Goal: Task Accomplishment & Management: Manage account settings

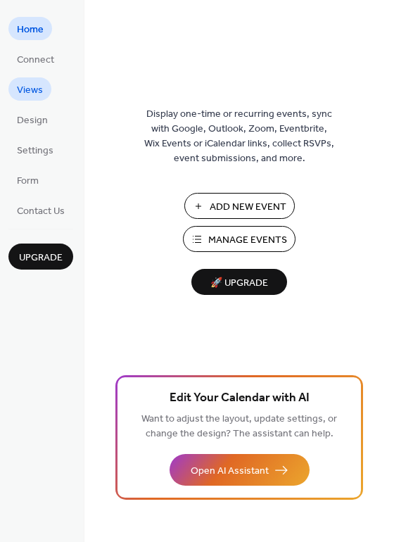
click at [32, 93] on span "Views" at bounding box center [30, 90] width 26 height 15
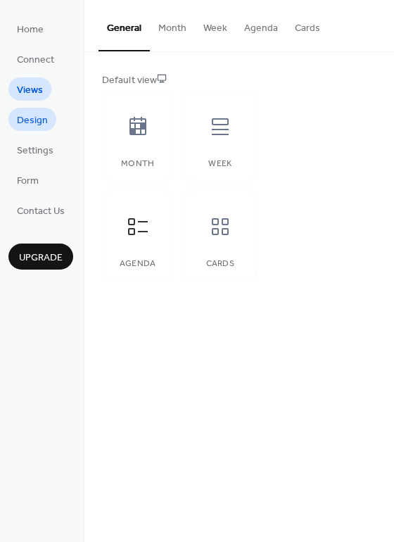
click at [44, 122] on span "Design" at bounding box center [32, 120] width 31 height 15
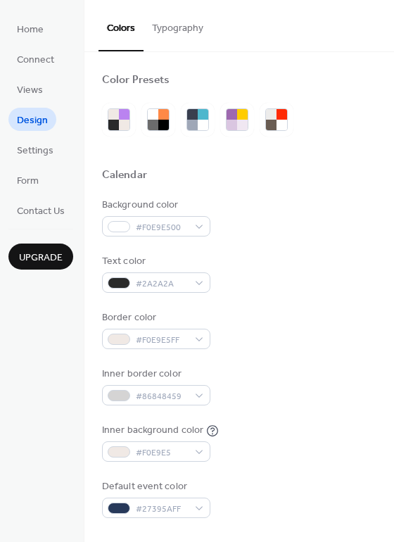
scroll to position [357, 0]
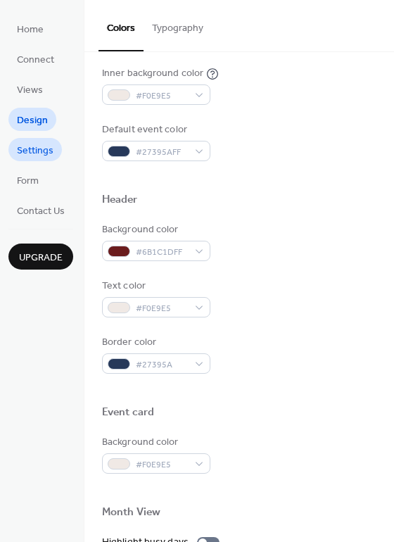
click at [44, 158] on span "Settings" at bounding box center [35, 151] width 37 height 15
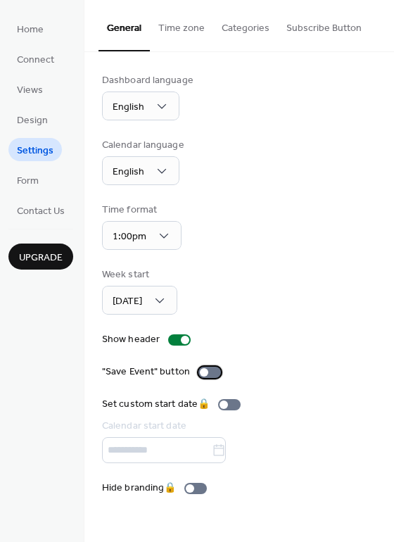
click at [203, 372] on div at bounding box center [204, 372] width 8 height 8
click at [204, 369] on div at bounding box center [209, 372] width 23 height 11
click at [44, 85] on link "Views" at bounding box center [29, 88] width 43 height 23
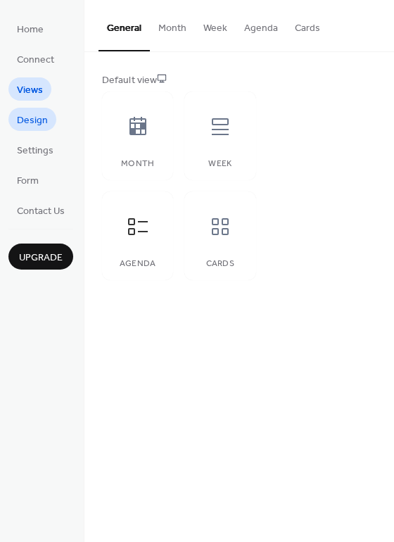
click at [40, 121] on span "Design" at bounding box center [32, 120] width 31 height 15
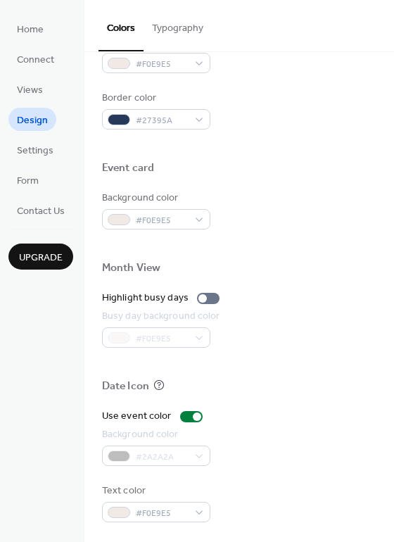
scroll to position [602, 0]
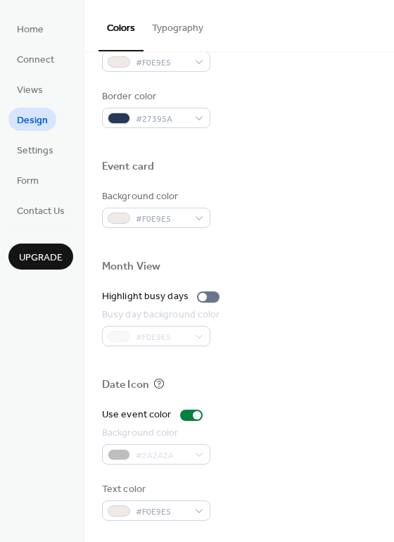
click at [291, 427] on div "Background color #2A2A2A" at bounding box center [239, 445] width 274 height 39
click at [283, 392] on div "Date Icon" at bounding box center [239, 387] width 274 height 18
click at [267, 426] on div "Background color #2A2A2A" at bounding box center [239, 445] width 274 height 39
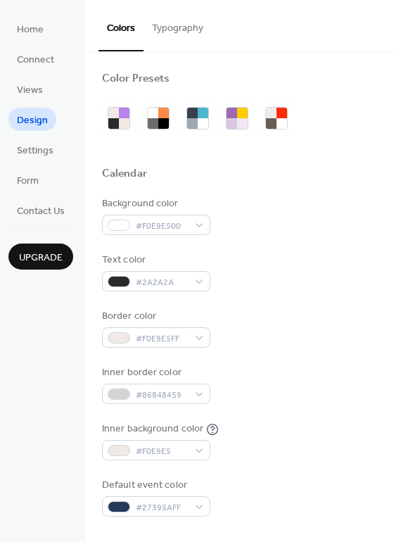
scroll to position [0, 0]
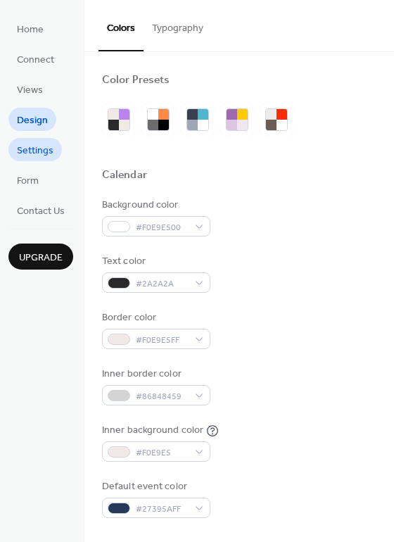
click at [40, 148] on span "Settings" at bounding box center [35, 151] width 37 height 15
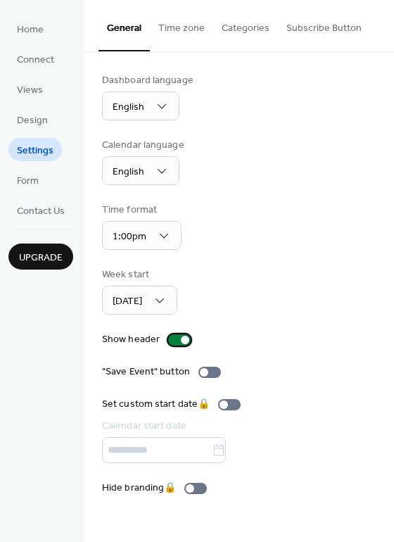
click at [178, 341] on div at bounding box center [179, 339] width 23 height 11
click at [288, 310] on div "Week start Sunday" at bounding box center [239, 290] width 274 height 47
click at [32, 28] on span "Home" at bounding box center [30, 30] width 27 height 15
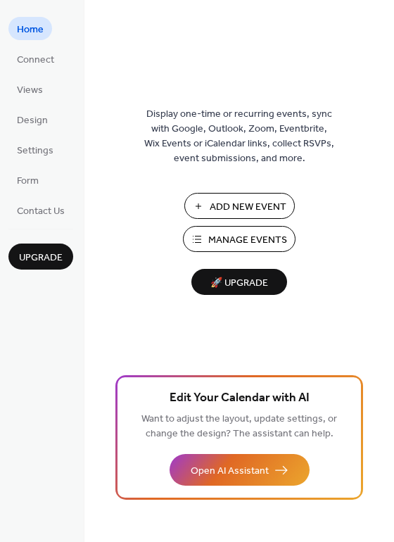
click at [238, 239] on span "Manage Events" at bounding box center [247, 240] width 79 height 15
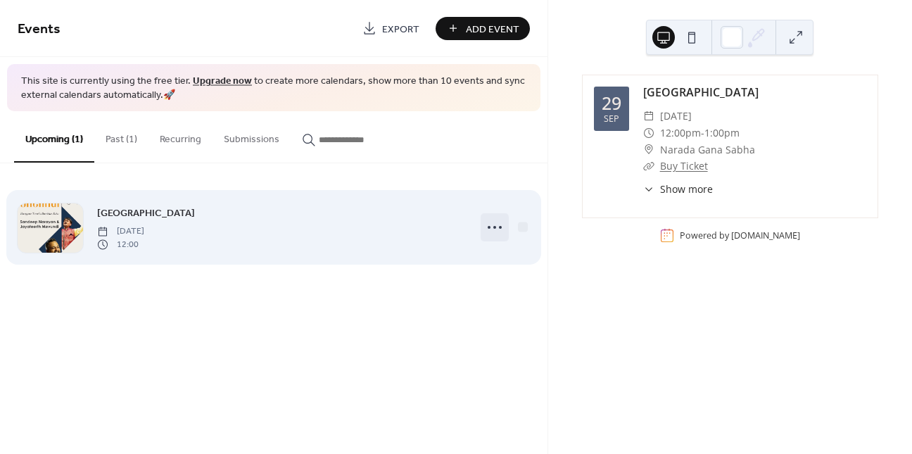
click at [500, 225] on icon at bounding box center [494, 227] width 23 height 23
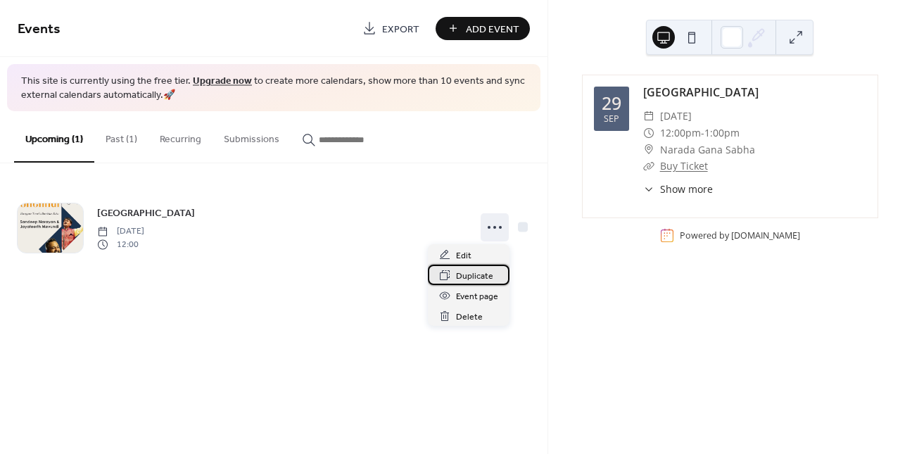
click at [479, 272] on span "Duplicate" at bounding box center [474, 276] width 37 height 15
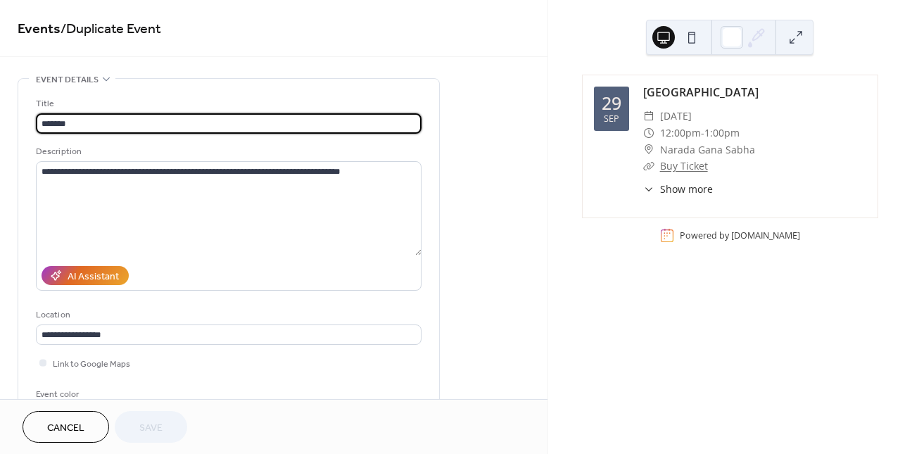
click at [66, 122] on input "*******" at bounding box center [229, 123] width 386 height 20
click at [66, 121] on input "*******" at bounding box center [229, 123] width 386 height 20
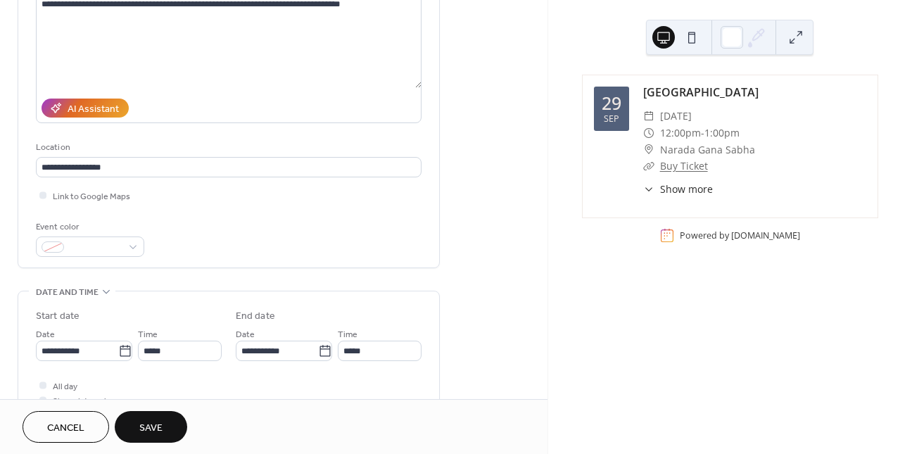
scroll to position [237, 0]
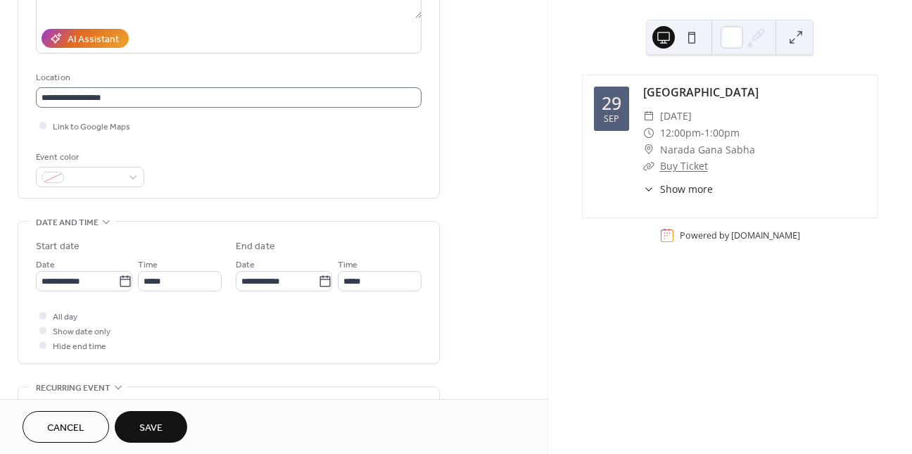
type input "*********"
click at [114, 98] on input "**********" at bounding box center [229, 97] width 386 height 20
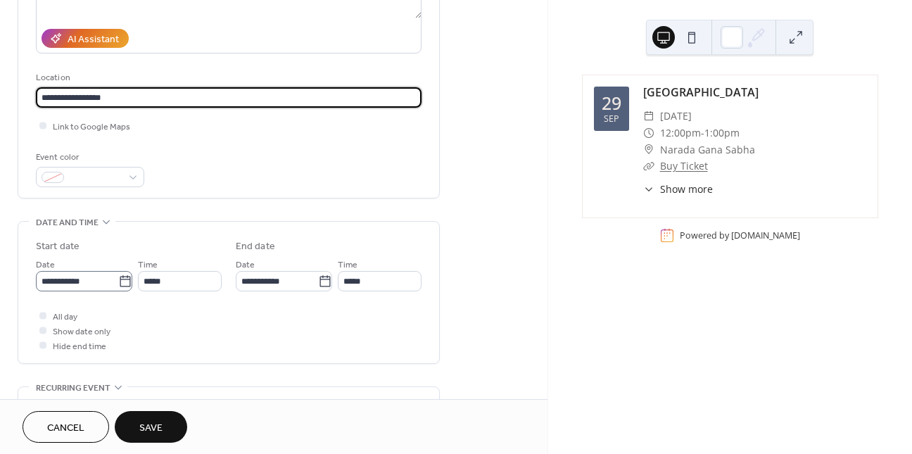
type input "**********"
click at [87, 287] on input "**********" at bounding box center [77, 281] width 82 height 20
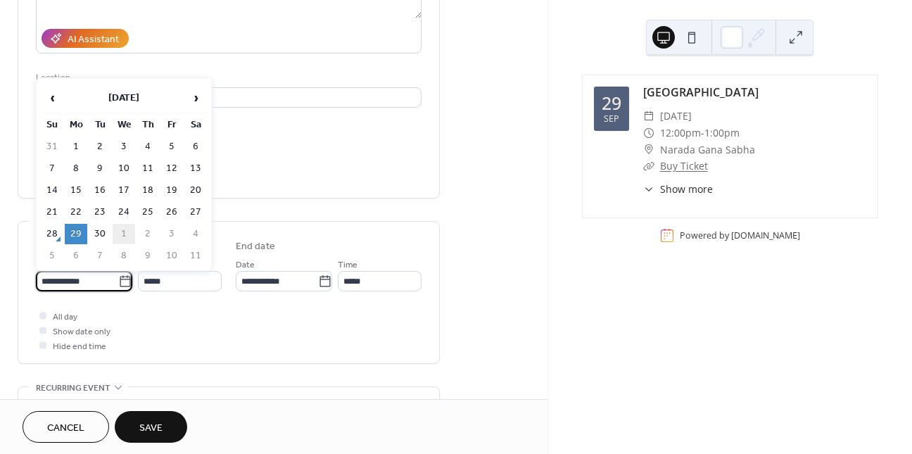
click at [117, 231] on td "1" at bounding box center [124, 234] width 23 height 20
type input "**********"
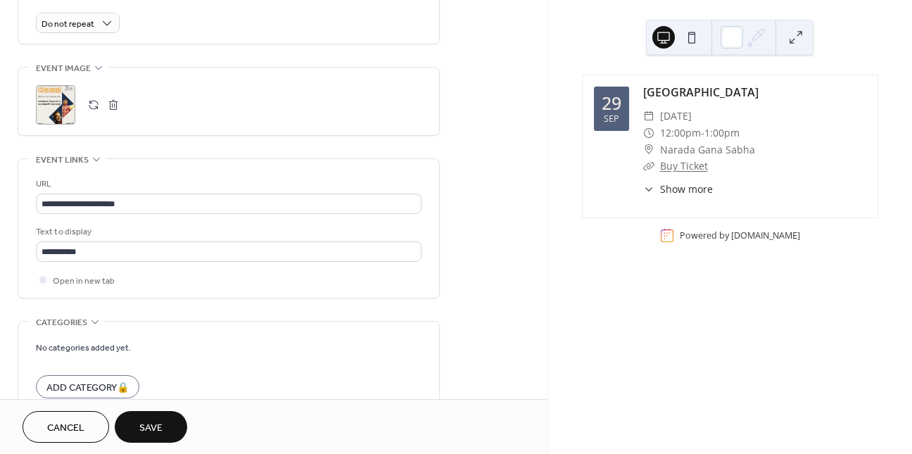
scroll to position [646, 0]
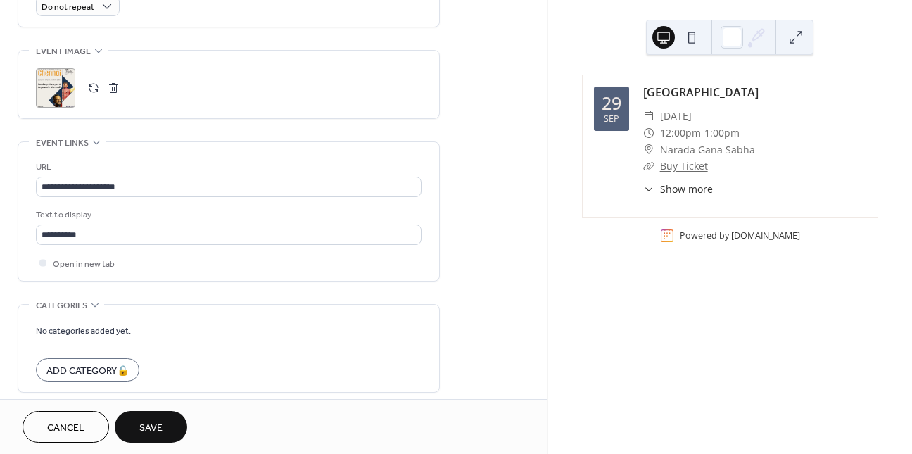
click at [151, 426] on span "Save" at bounding box center [150, 428] width 23 height 15
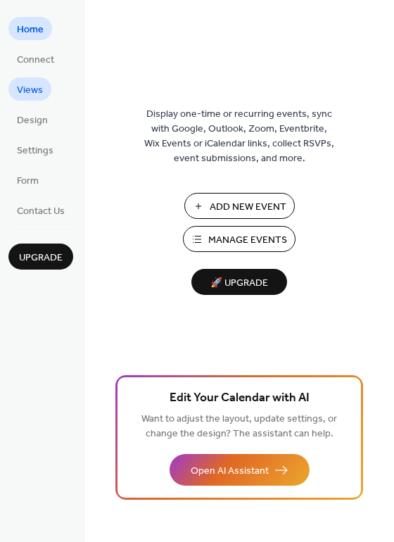
click at [27, 87] on span "Views" at bounding box center [30, 90] width 26 height 15
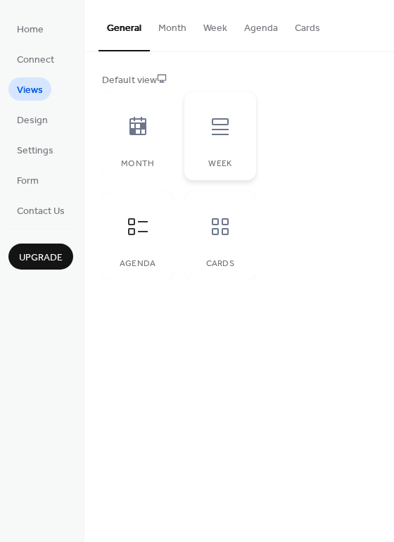
click at [208, 145] on div at bounding box center [220, 127] width 42 height 42
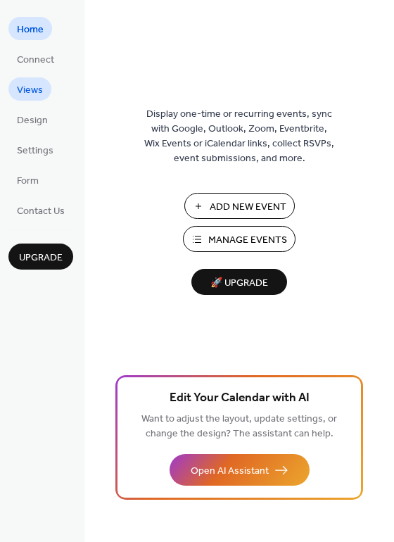
click at [42, 90] on link "Views" at bounding box center [29, 88] width 43 height 23
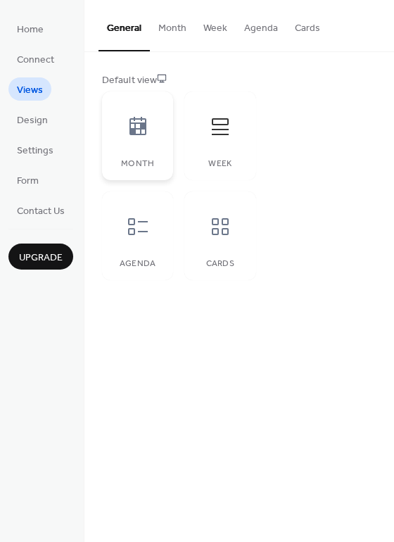
click at [141, 135] on icon at bounding box center [138, 126] width 23 height 23
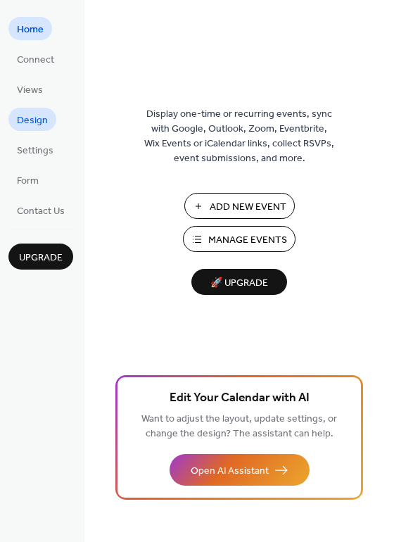
click at [31, 125] on span "Design" at bounding box center [32, 120] width 31 height 15
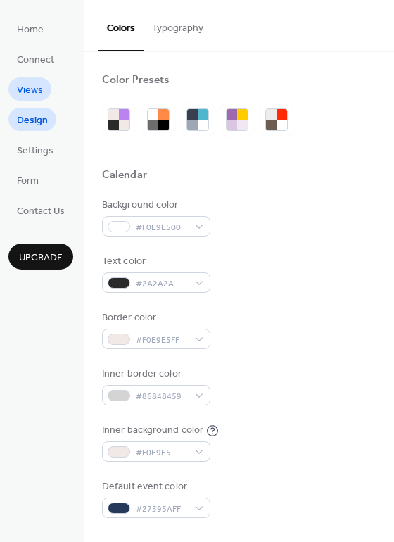
click at [34, 83] on span "Views" at bounding box center [30, 90] width 26 height 15
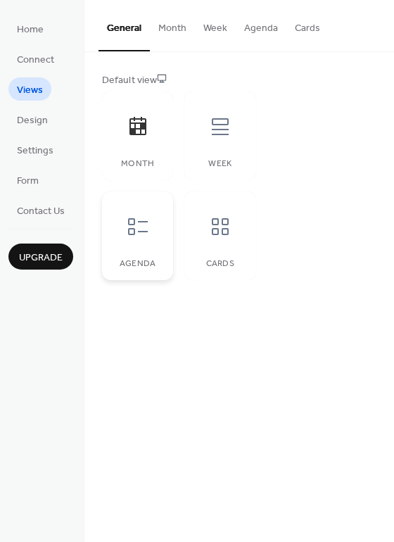
click at [146, 235] on icon at bounding box center [138, 226] width 23 height 23
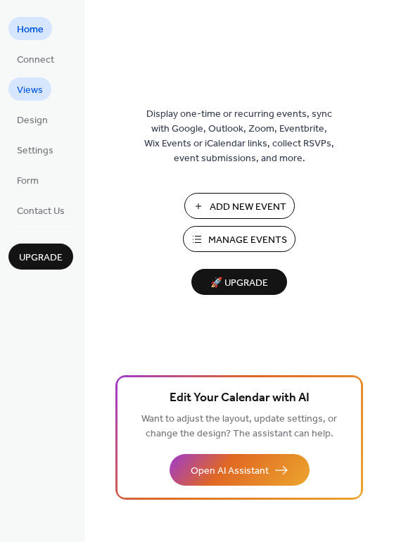
click at [39, 93] on span "Views" at bounding box center [30, 90] width 26 height 15
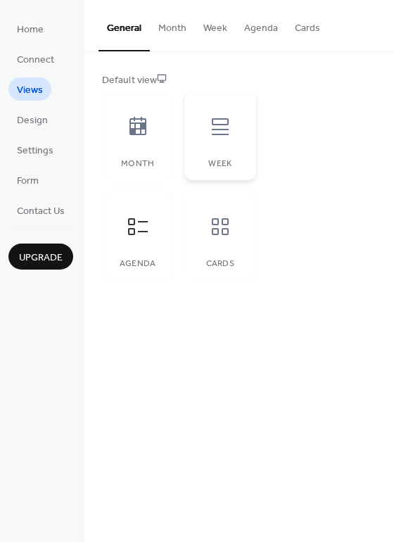
click at [223, 137] on icon at bounding box center [220, 126] width 23 height 23
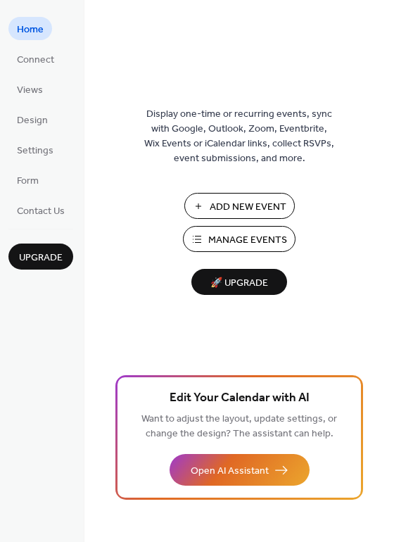
click at [263, 235] on span "Manage Events" at bounding box center [247, 240] width 79 height 15
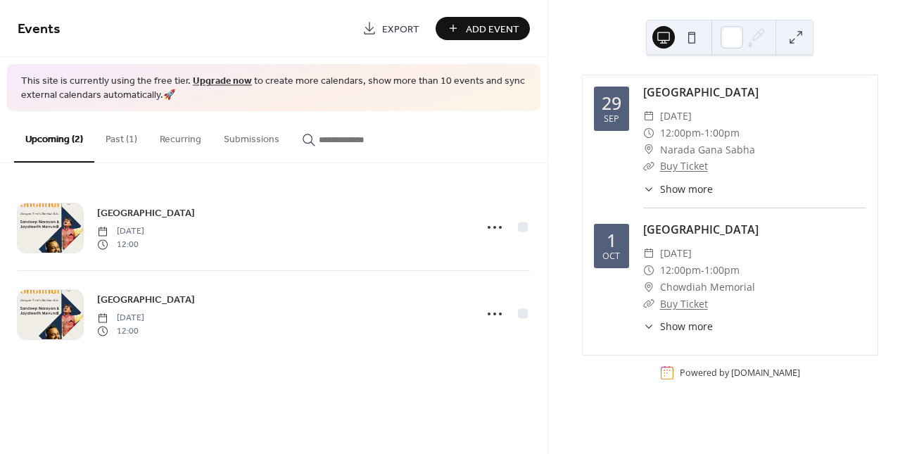
click at [117, 150] on button "Past (1)" at bounding box center [121, 136] width 54 height 50
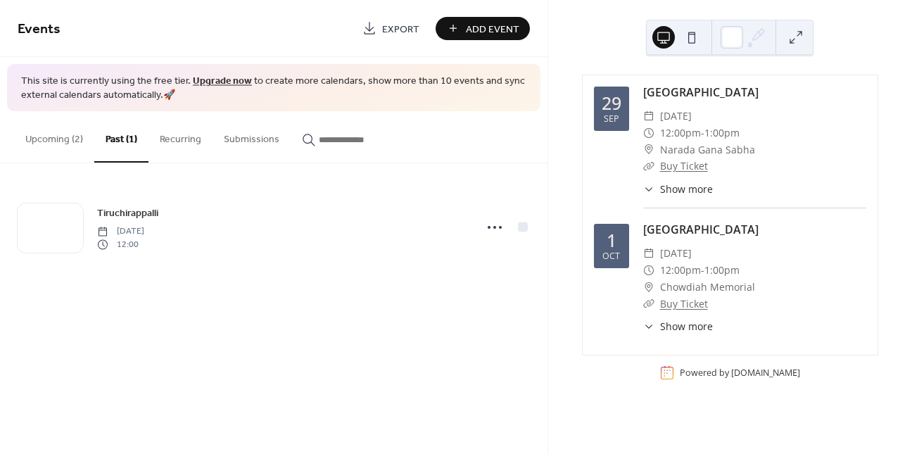
click at [42, 151] on button "Upcoming (2)" at bounding box center [54, 136] width 80 height 50
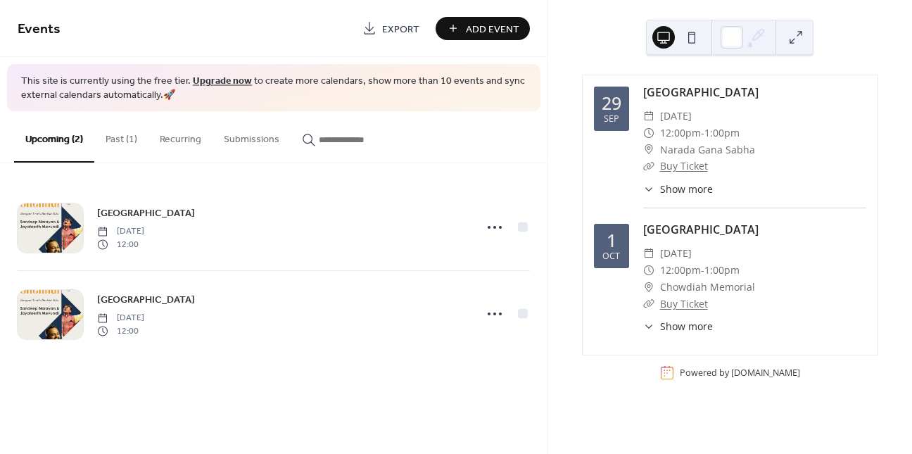
click at [109, 146] on button "Past (1)" at bounding box center [121, 136] width 54 height 50
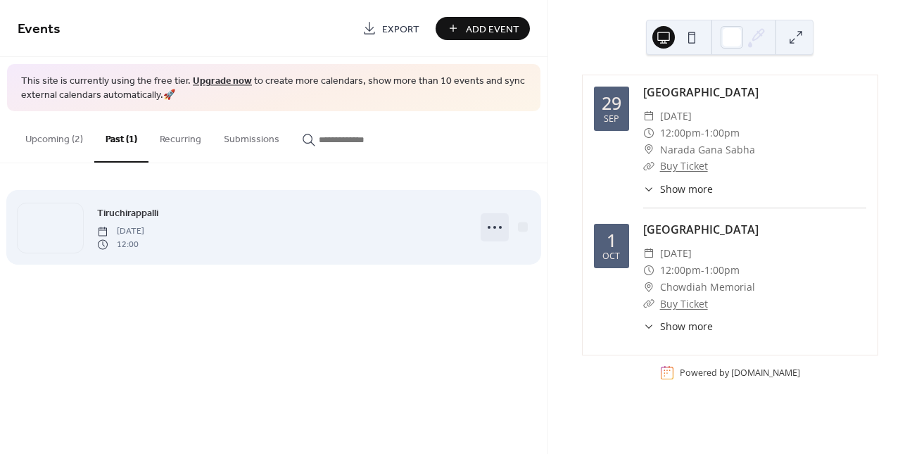
click at [491, 223] on icon at bounding box center [494, 227] width 23 height 23
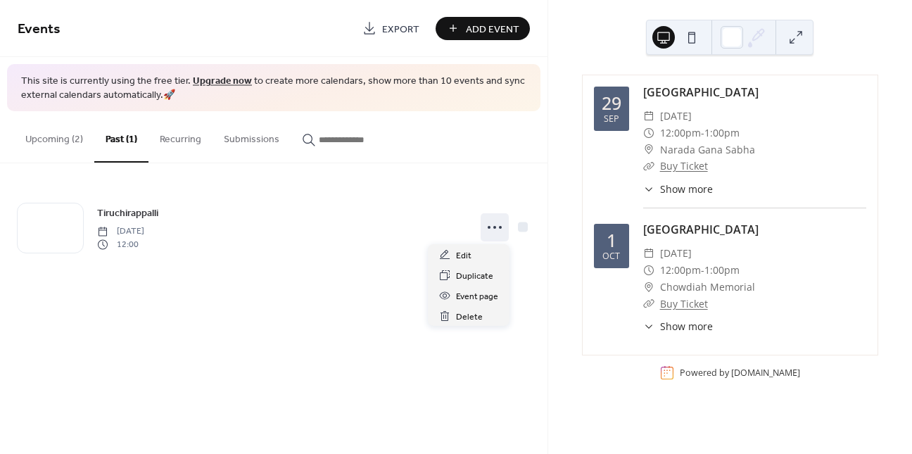
click at [531, 292] on div "Events Export Add Event This site is currently using the free tier. Upgrade now…" at bounding box center [274, 227] width 548 height 454
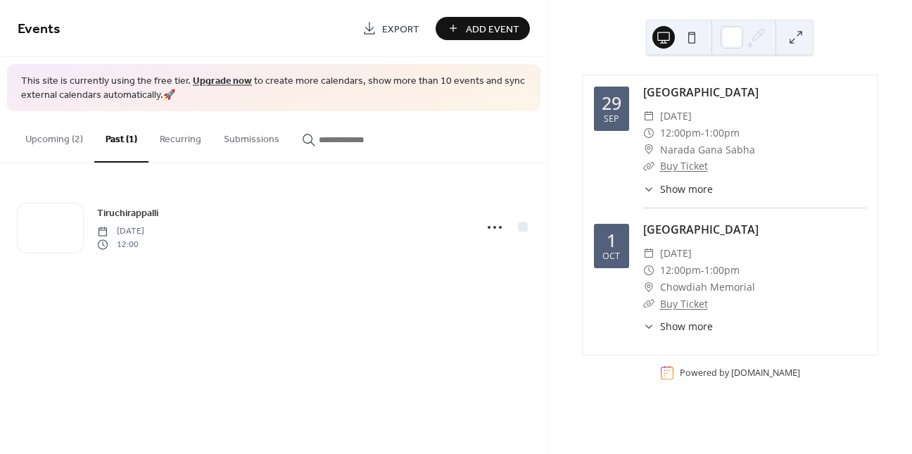
click at [56, 141] on button "Upcoming (2)" at bounding box center [54, 136] width 80 height 50
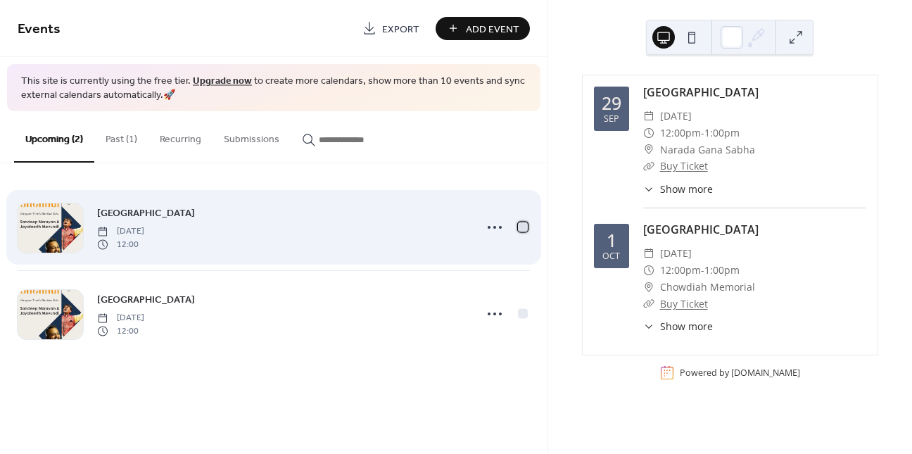
click at [519, 226] on div at bounding box center [523, 227] width 10 height 10
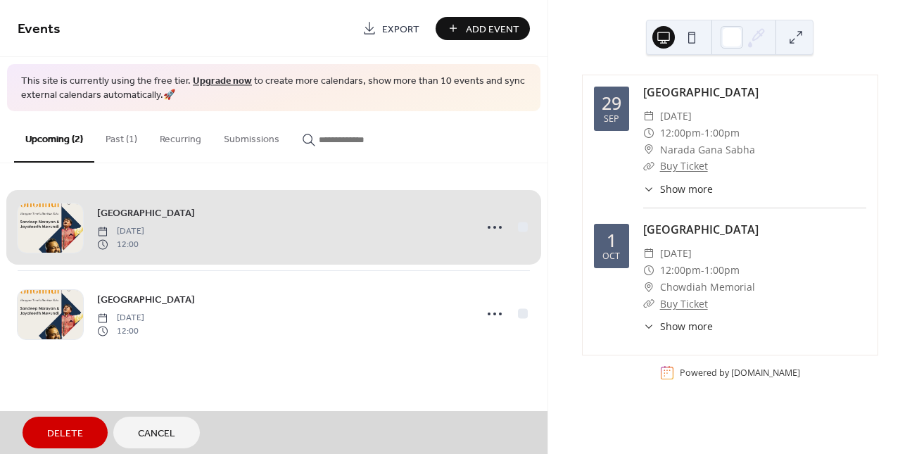
click at [521, 227] on div "Chennai Monday, September 29, 2025 12:00" at bounding box center [274, 227] width 512 height 86
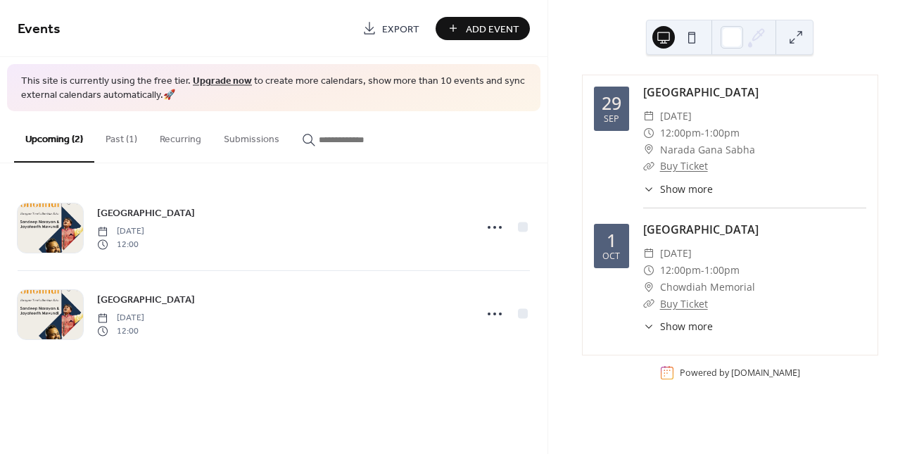
click at [124, 131] on button "Past (1)" at bounding box center [121, 136] width 54 height 50
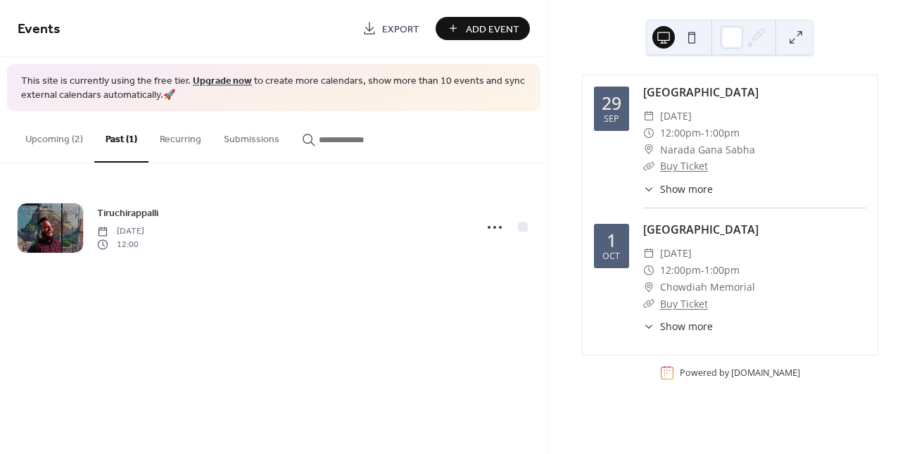
click at [46, 150] on button "Upcoming (2)" at bounding box center [54, 136] width 80 height 50
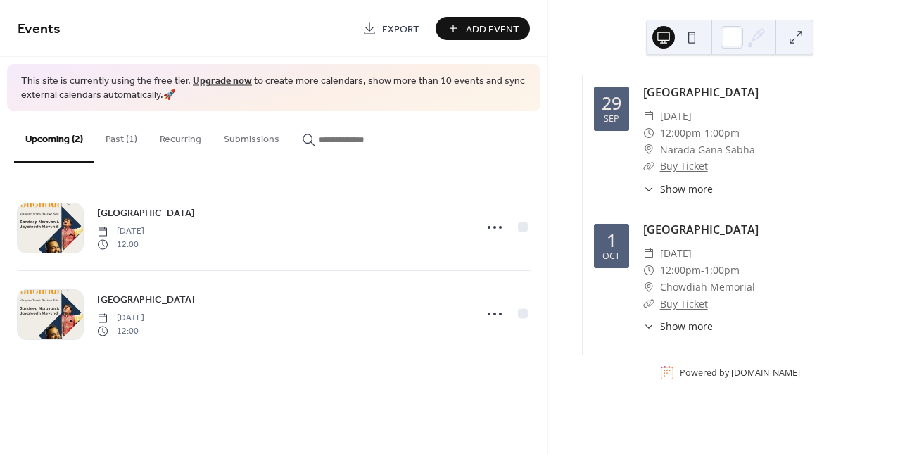
click at [106, 151] on button "Past (1)" at bounding box center [121, 136] width 54 height 50
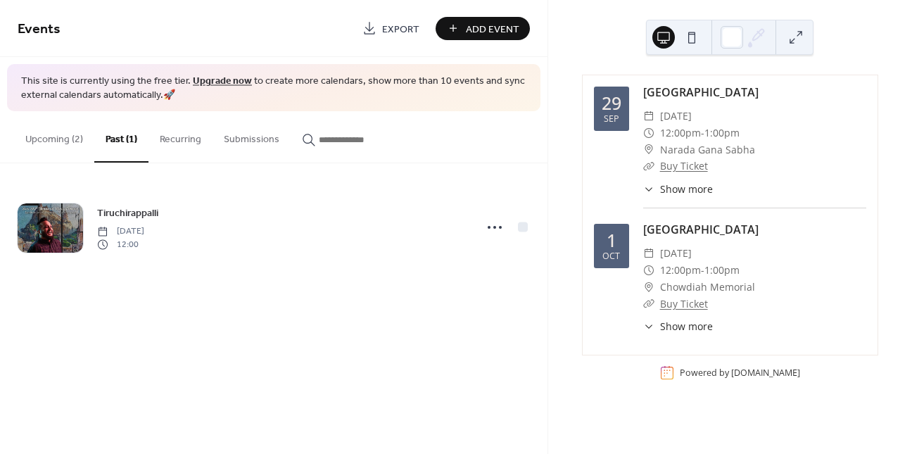
click at [55, 149] on button "Upcoming (2)" at bounding box center [54, 136] width 80 height 50
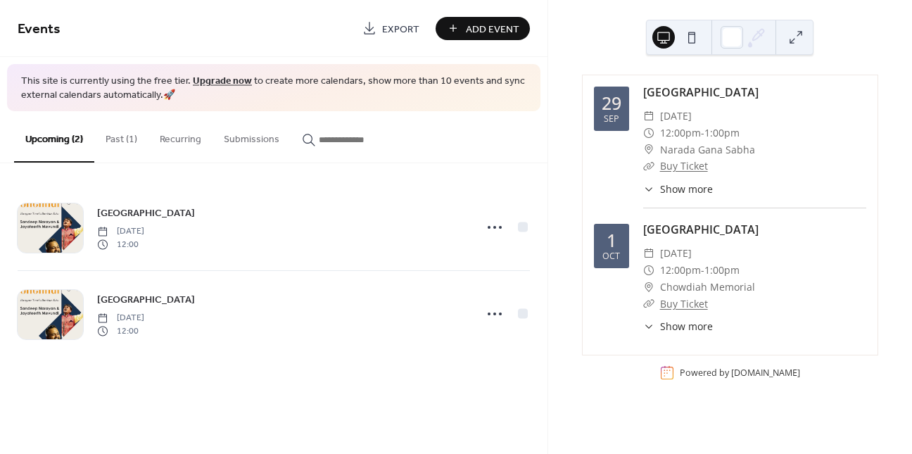
click at [118, 151] on button "Past (1)" at bounding box center [121, 136] width 54 height 50
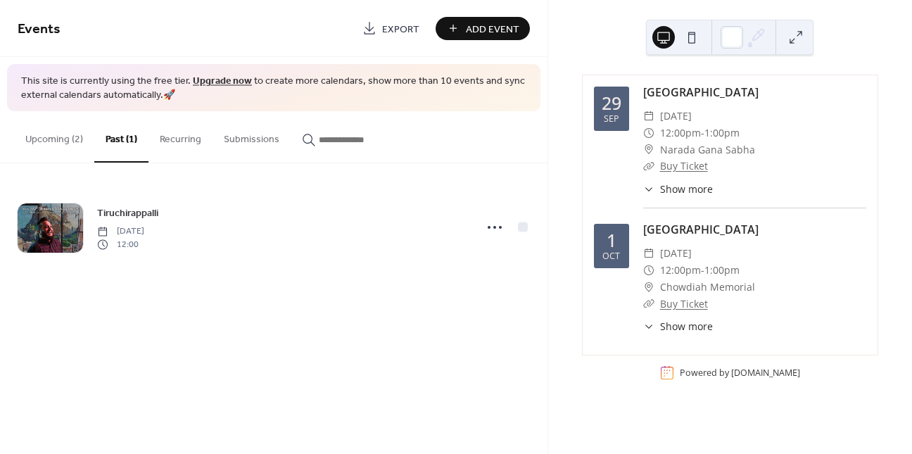
click at [70, 149] on button "Upcoming (2)" at bounding box center [54, 136] width 80 height 50
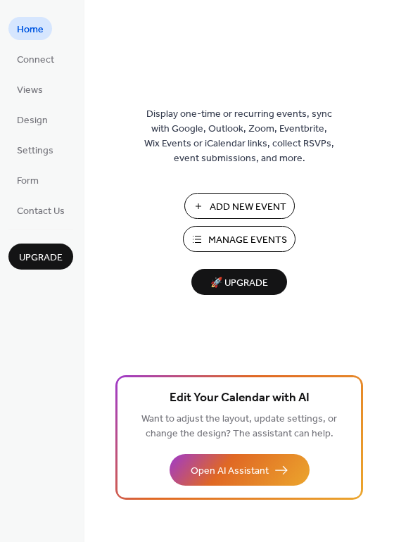
click at [213, 239] on span "Manage Events" at bounding box center [247, 240] width 79 height 15
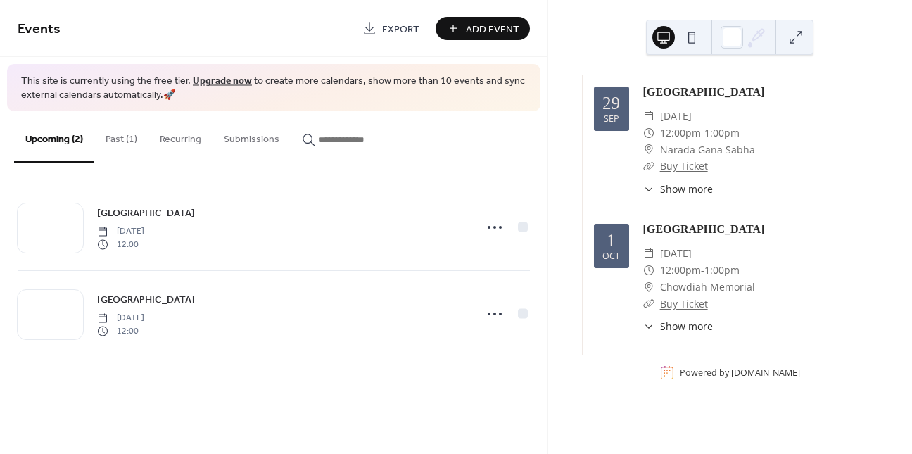
click at [121, 132] on button "Past (1)" at bounding box center [121, 136] width 54 height 50
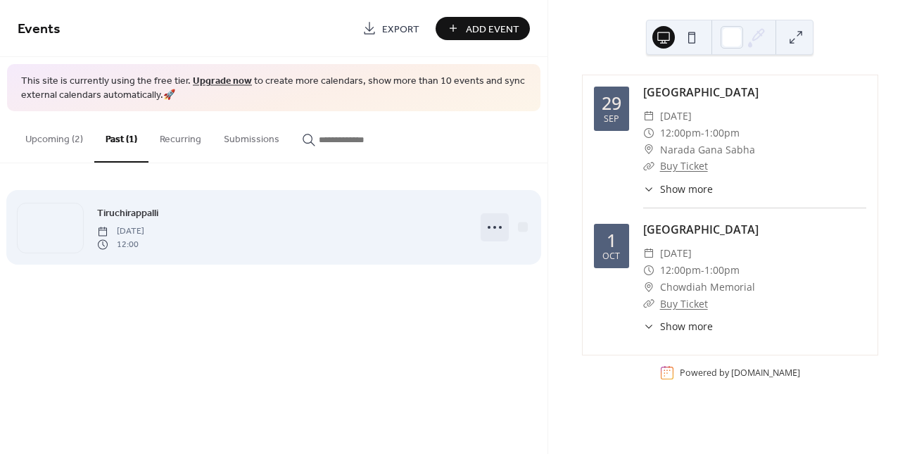
click at [487, 228] on icon at bounding box center [494, 227] width 23 height 23
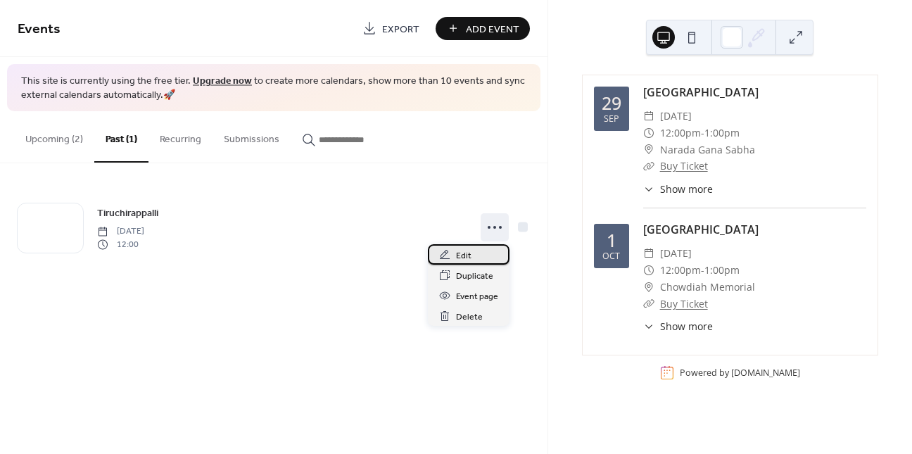
click at [469, 262] on span "Edit" at bounding box center [463, 255] width 15 height 15
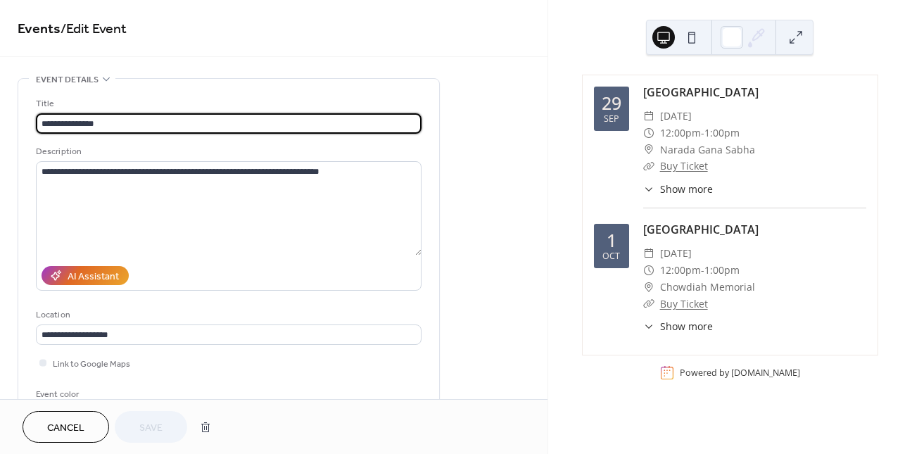
scroll to position [269, 0]
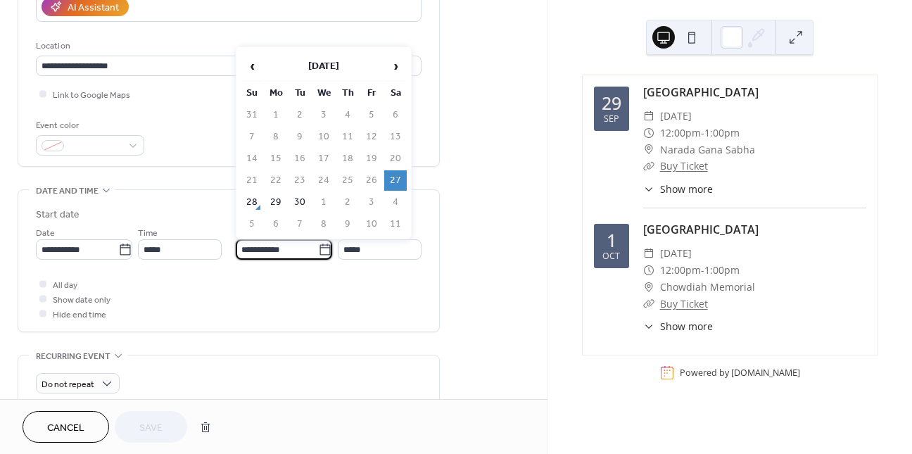
click at [269, 249] on input "**********" at bounding box center [277, 249] width 82 height 20
click at [257, 207] on td "28" at bounding box center [252, 202] width 23 height 20
type input "**********"
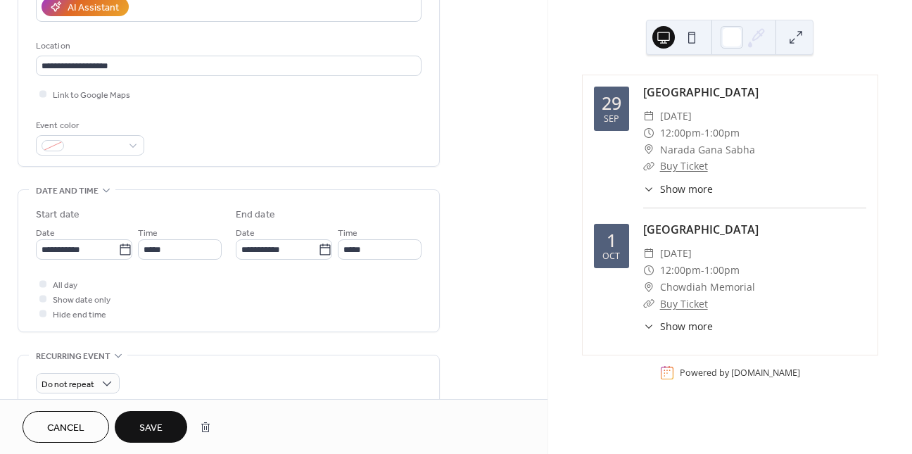
click at [153, 436] on span "Save" at bounding box center [150, 428] width 23 height 15
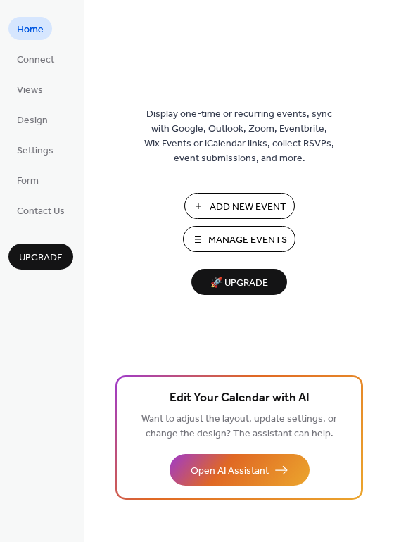
click at [215, 244] on span "Manage Events" at bounding box center [247, 240] width 79 height 15
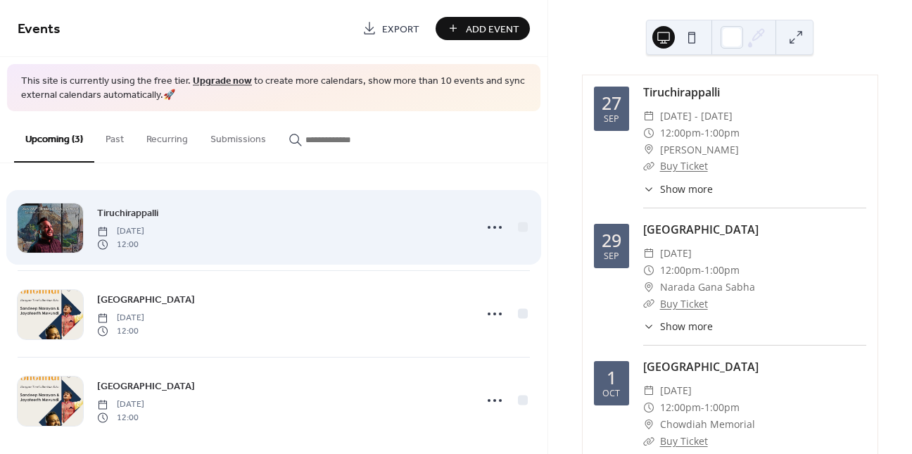
click at [372, 248] on div "Tiruchirappalli [DATE] 12:00" at bounding box center [281, 227] width 369 height 45
click at [177, 215] on div "Tiruchirappalli [DATE] 12:00" at bounding box center [281, 227] width 369 height 45
click at [488, 228] on circle at bounding box center [489, 227] width 3 height 3
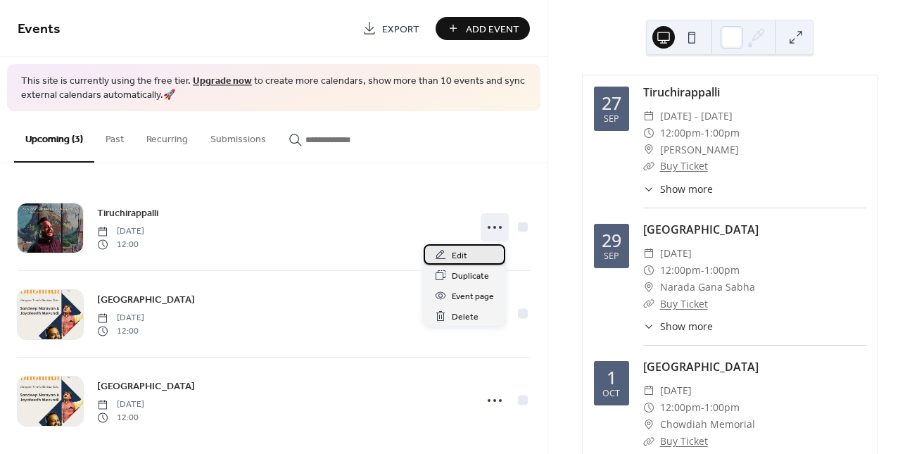
click at [474, 257] on div "Edit" at bounding box center [465, 254] width 82 height 20
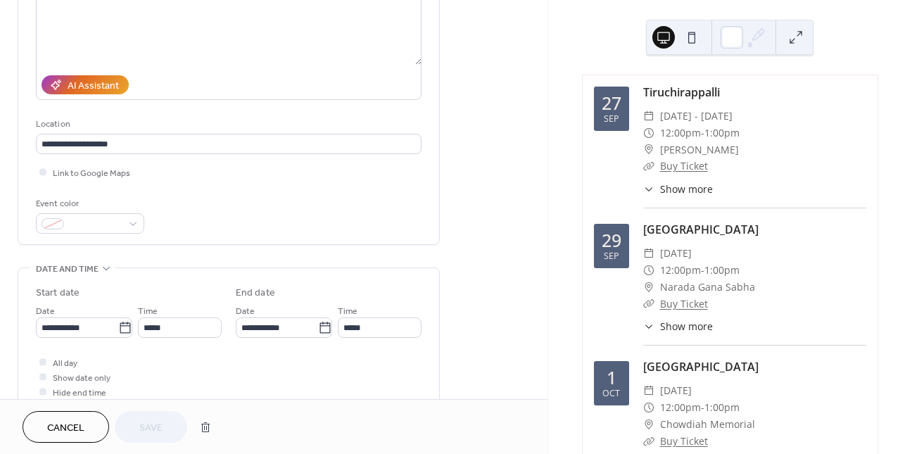
scroll to position [222, 0]
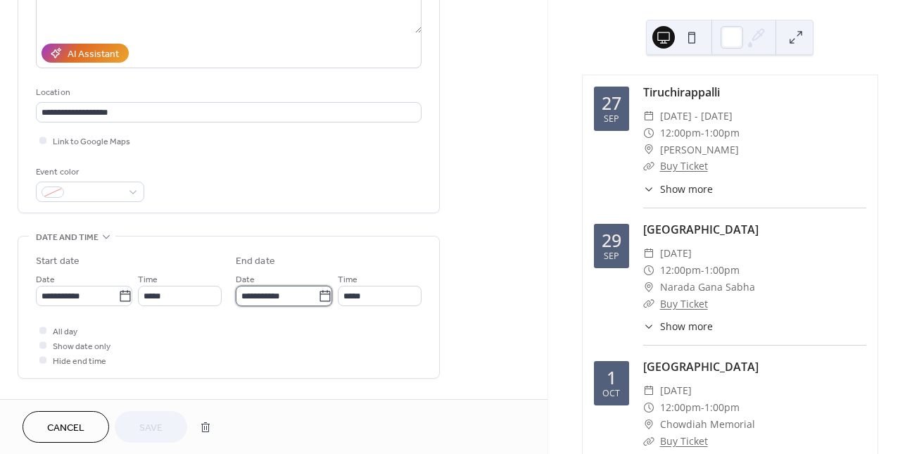
click at [258, 300] on input "**********" at bounding box center [277, 296] width 82 height 20
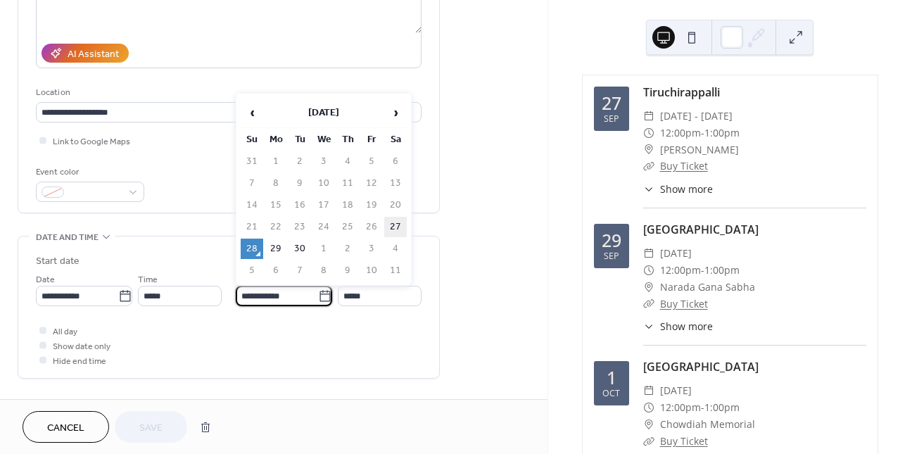
click at [396, 225] on td "27" at bounding box center [395, 227] width 23 height 20
type input "**********"
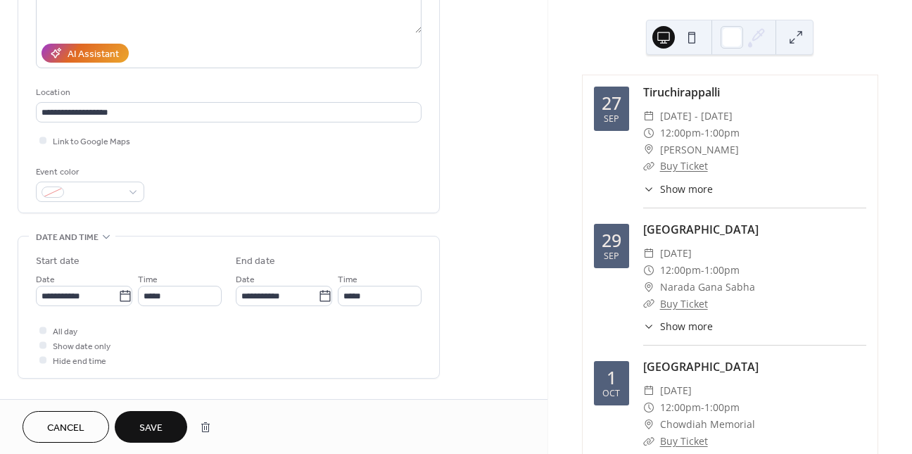
click at [156, 426] on span "Save" at bounding box center [150, 428] width 23 height 15
